Goal: Transaction & Acquisition: Purchase product/service

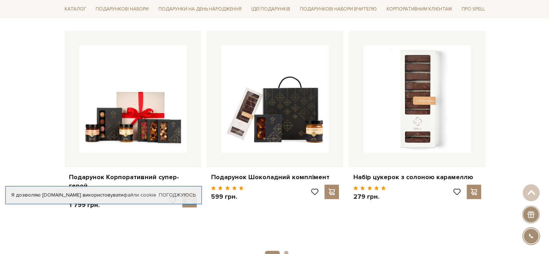
scroll to position [289, 0]
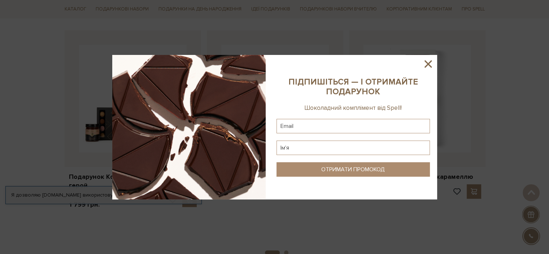
click at [425, 63] on icon at bounding box center [428, 64] width 12 height 12
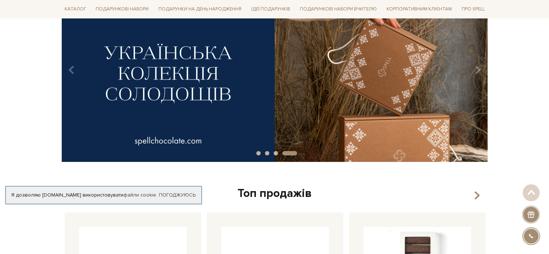
scroll to position [108, 0]
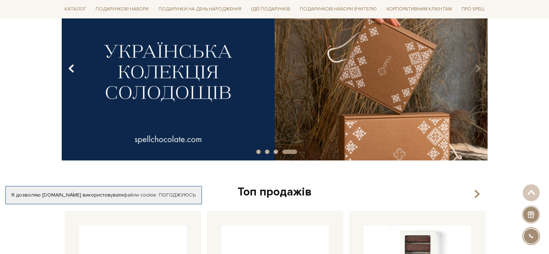
click at [74, 70] on icon "Carousel Navigation" at bounding box center [71, 68] width 6 height 12
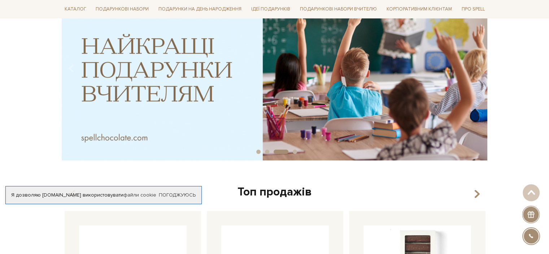
scroll to position [72, 0]
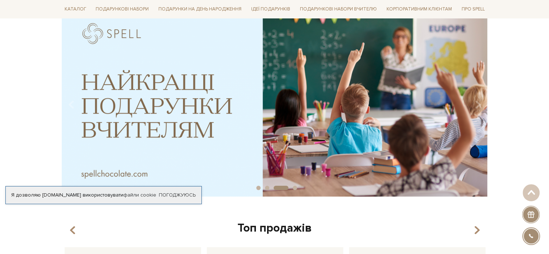
click at [253, 109] on img at bounding box center [275, 102] width 426 height 189
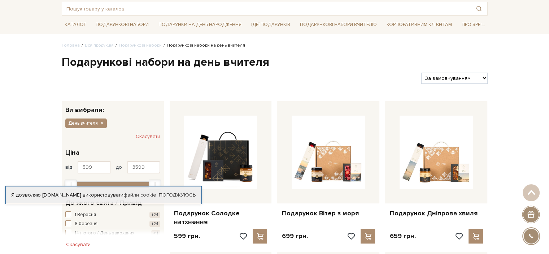
scroll to position [36, 0]
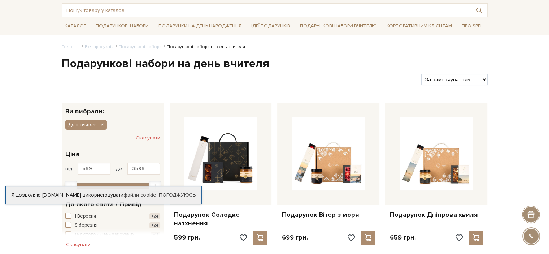
click at [483, 77] on select "За замовчуванням За Ціною (зростання) За Ціною (зменшення) Новинки За популярні…" at bounding box center [455, 79] width 66 height 11
select select "https://spellchocolate.com/our-productions/podarunkovi-box/den-vchitelja?sort=p…"
click at [422, 74] on select "За замовчуванням За Ціною (зростання) За Ціною (зменшення) Новинки За популярні…" at bounding box center [455, 79] width 66 height 11
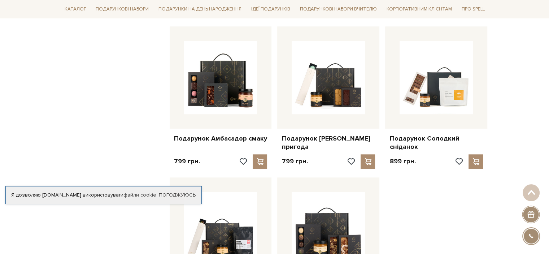
scroll to position [903, 0]
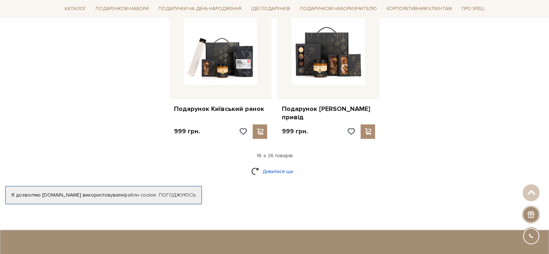
click at [272, 165] on link "Дивитися ще" at bounding box center [274, 171] width 47 height 13
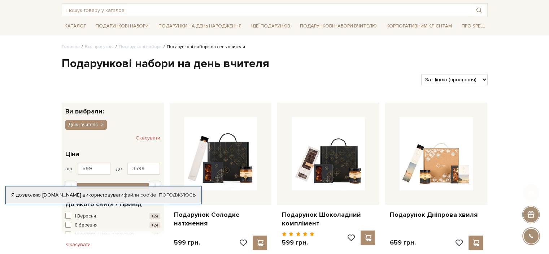
scroll to position [144, 0]
